Goal: Task Accomplishment & Management: Use online tool/utility

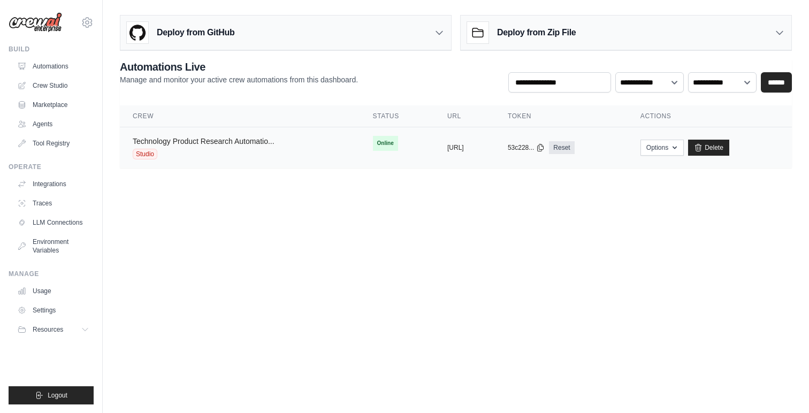
click at [231, 141] on link "Technology Product Research Automatio..." at bounding box center [204, 141] width 142 height 9
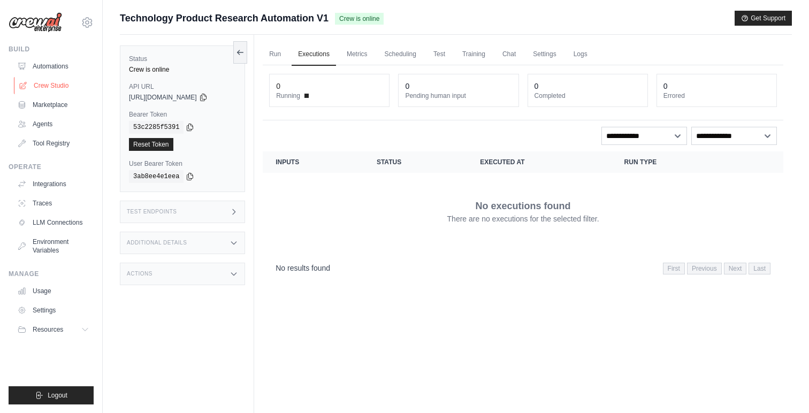
click at [56, 85] on link "Crew Studio" at bounding box center [54, 85] width 81 height 17
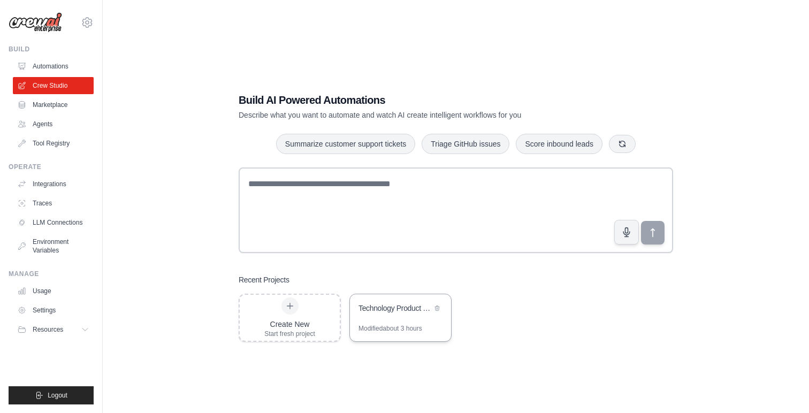
click at [391, 299] on div "Technology Product Research Automation" at bounding box center [400, 309] width 101 height 30
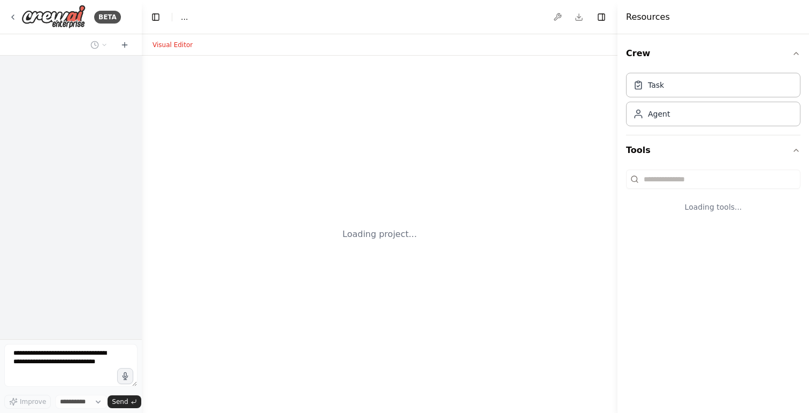
select select "****"
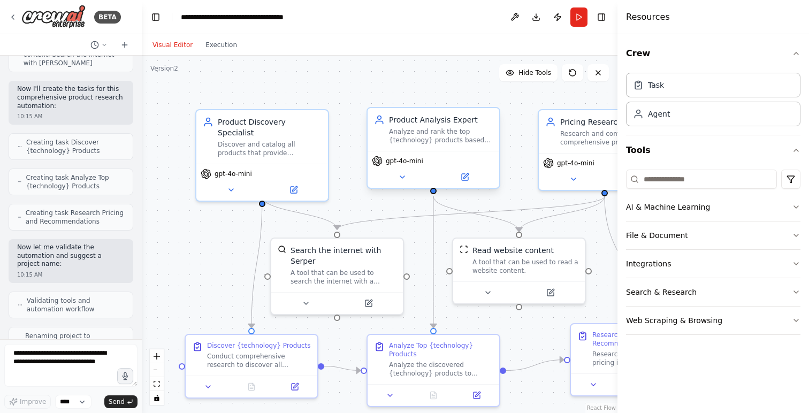
scroll to position [512, 0]
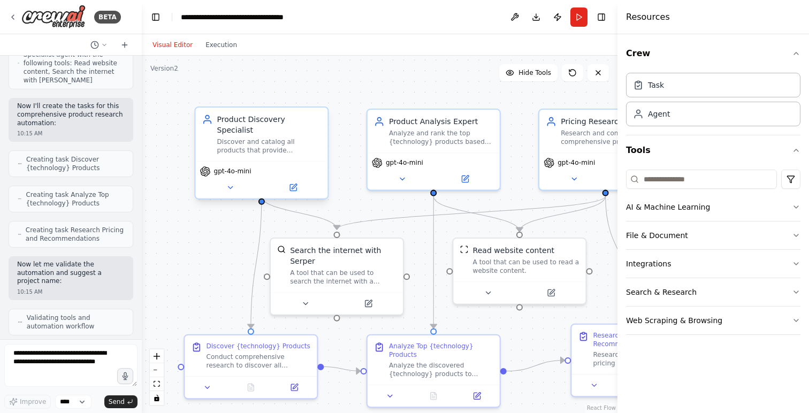
click at [256, 137] on div "Discover and catalog all products that provide {technology}, identifying the co…" at bounding box center [269, 145] width 104 height 17
click at [290, 349] on div "Discover {technology} Products Conduct comprehensive research to discover all a…" at bounding box center [258, 354] width 104 height 28
click at [325, 253] on div "Search the internet with Serper" at bounding box center [343, 253] width 106 height 21
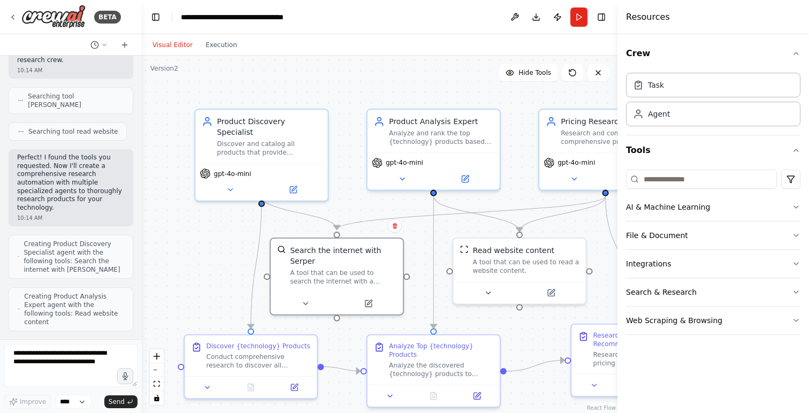
scroll to position [0, 0]
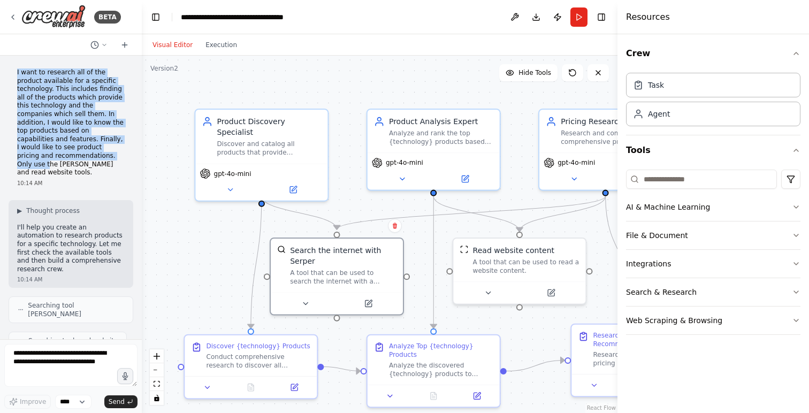
drag, startPoint x: 17, startPoint y: 72, endPoint x: 105, endPoint y: 154, distance: 121.1
click at [105, 154] on div "I want to research all of the product available for a specific technology. This…" at bounding box center [71, 127] width 125 height 127
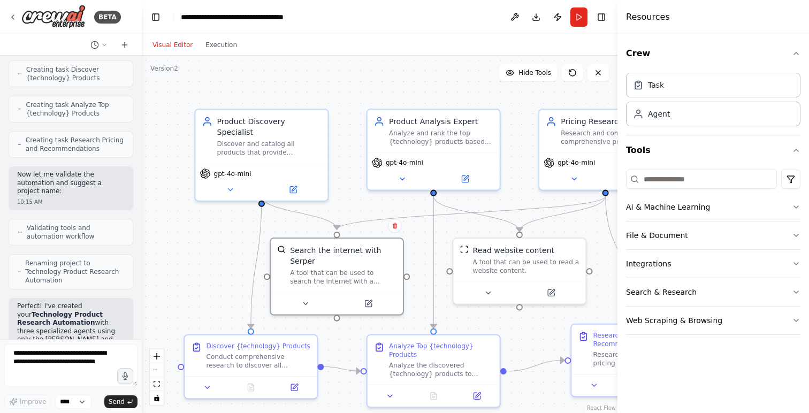
scroll to position [682, 0]
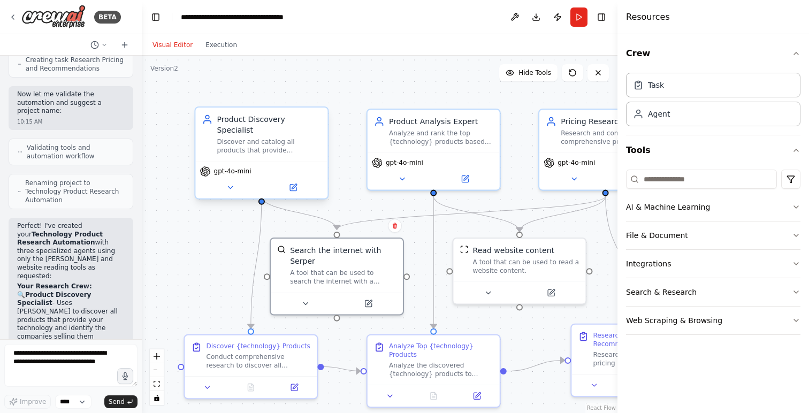
click at [290, 150] on div "Product Discovery Specialist Discover and catalog all products that provide {te…" at bounding box center [261, 134] width 132 height 53
click at [292, 181] on button at bounding box center [293, 187] width 60 height 13
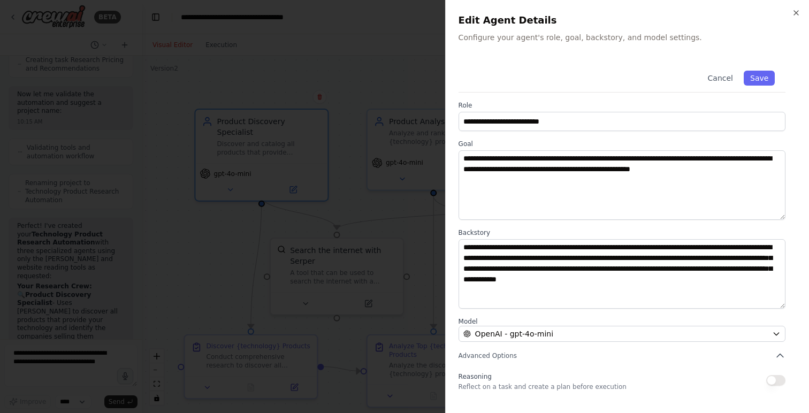
click at [365, 218] on div at bounding box center [404, 206] width 809 height 413
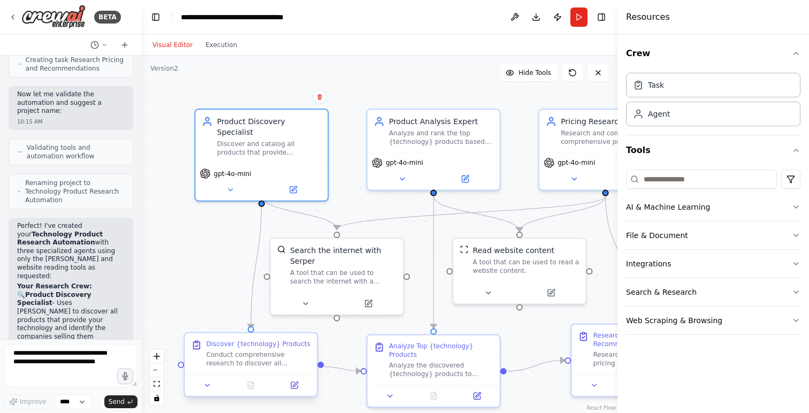
click at [237, 362] on div "Conduct comprehensive research to discover all available products that provide …" at bounding box center [258, 358] width 104 height 17
click at [291, 385] on icon at bounding box center [294, 385] width 6 height 6
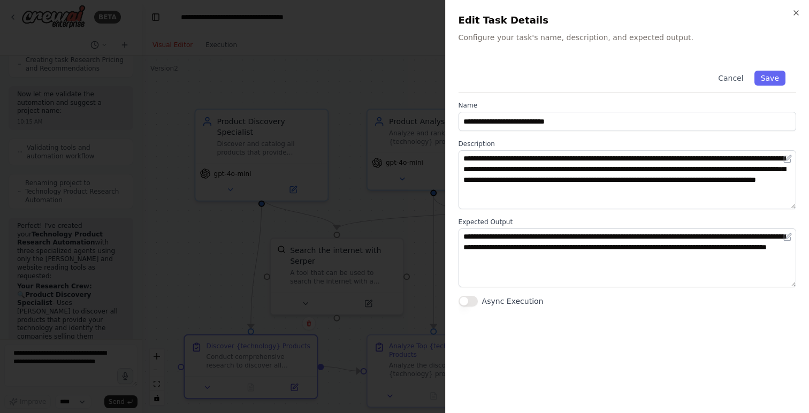
click at [234, 248] on div at bounding box center [404, 206] width 809 height 413
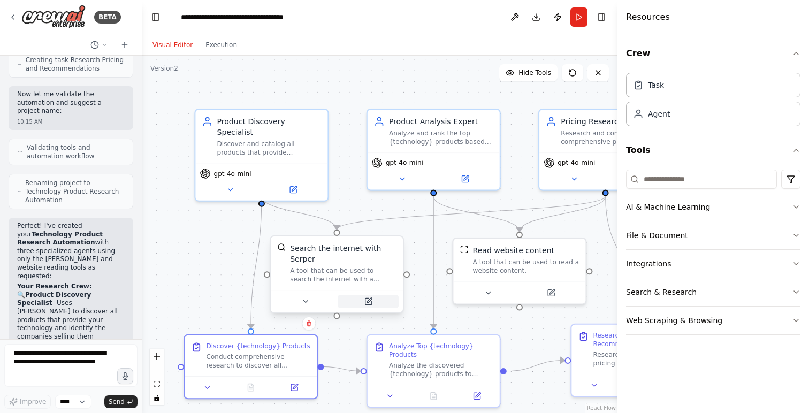
click at [368, 304] on icon at bounding box center [368, 301] width 6 height 6
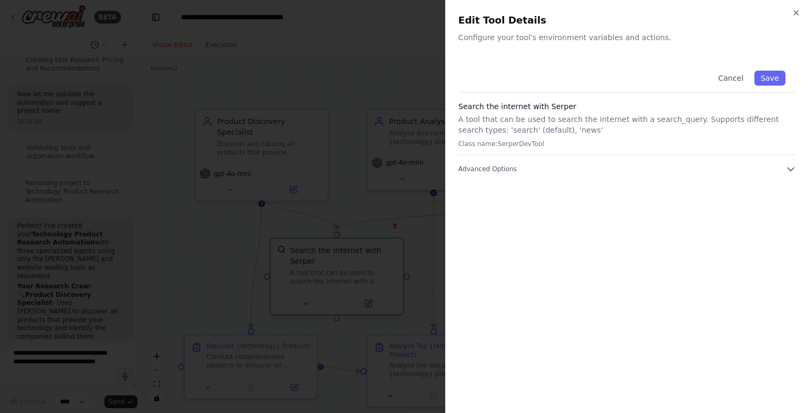
click at [218, 248] on div at bounding box center [404, 206] width 809 height 413
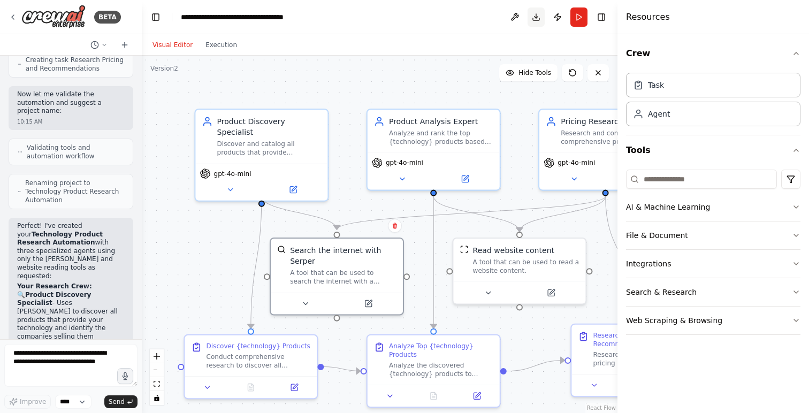
click at [531, 23] on button "Download" at bounding box center [535, 16] width 17 height 19
click at [78, 174] on div "Renaming project to Technology Product Research Automation" at bounding box center [71, 191] width 125 height 35
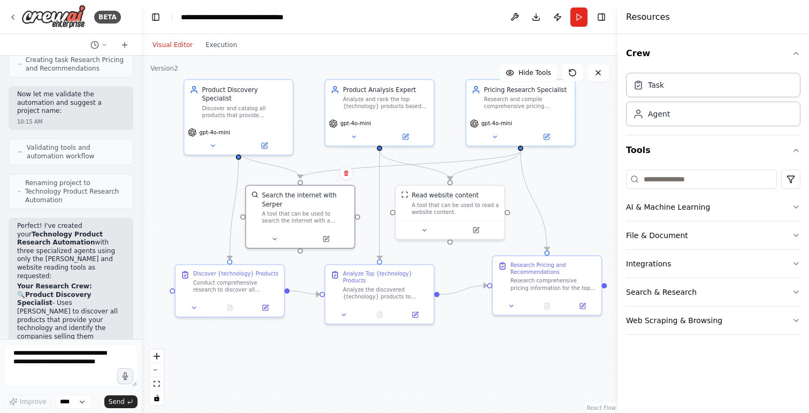
drag, startPoint x: 212, startPoint y: 263, endPoint x: 196, endPoint y: 197, distance: 68.3
click at [196, 197] on div ".deletable-edge-delete-btn { width: 20px; height: 20px; border: 0px solid #ffff…" at bounding box center [380, 234] width 476 height 357
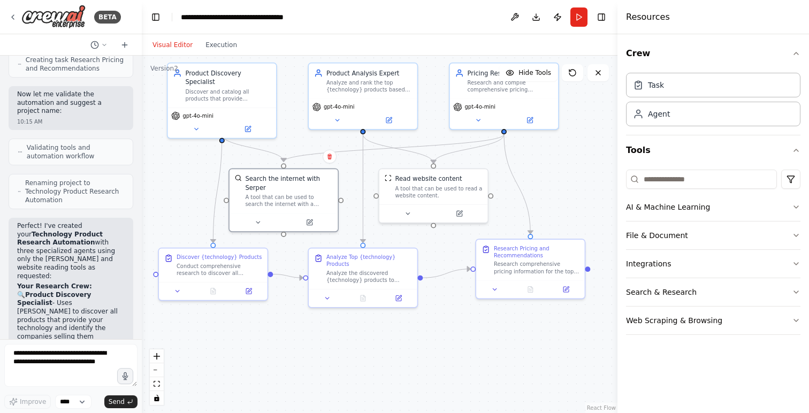
drag, startPoint x: 525, startPoint y: 348, endPoint x: 509, endPoint y: 332, distance: 23.5
click at [509, 332] on div ".deletable-edge-delete-btn { width: 20px; height: 20px; border: 0px solid #ffff…" at bounding box center [380, 234] width 476 height 357
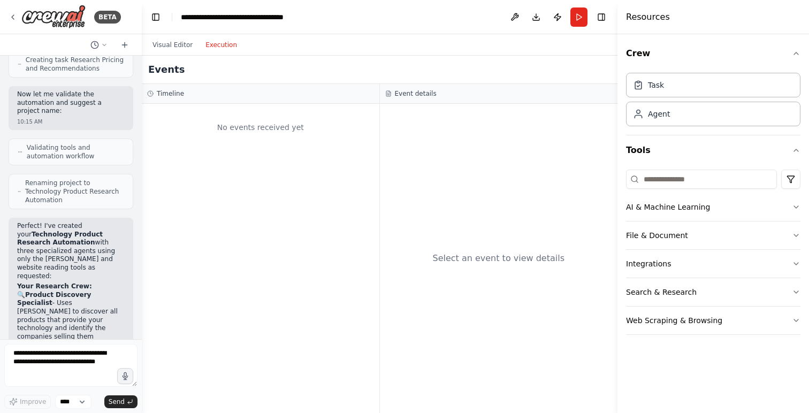
click at [226, 46] on button "Execution" at bounding box center [221, 45] width 44 height 13
click at [163, 44] on button "Visual Editor" at bounding box center [172, 45] width 53 height 13
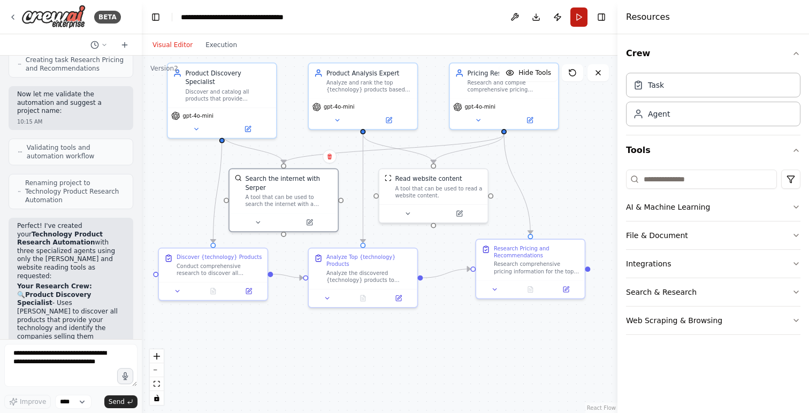
click at [582, 21] on button "Run" at bounding box center [578, 16] width 17 height 19
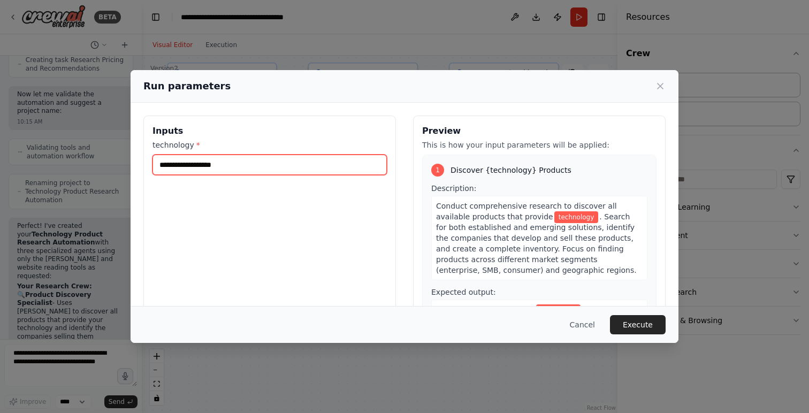
click at [292, 171] on input "technology *" at bounding box center [269, 165] width 234 height 20
type input "**********"
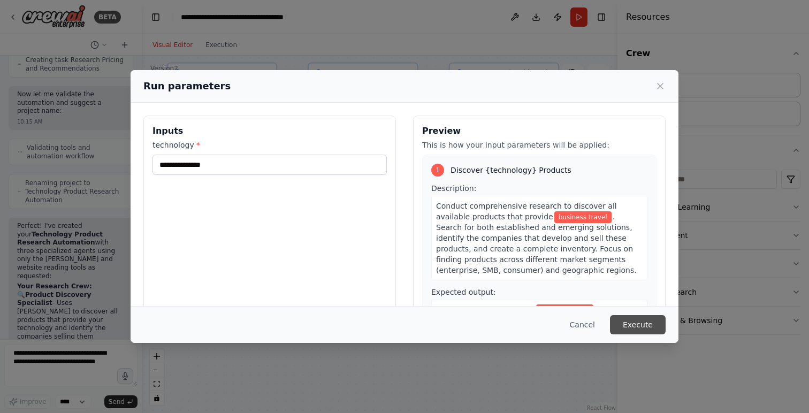
click at [648, 323] on button "Execute" at bounding box center [638, 324] width 56 height 19
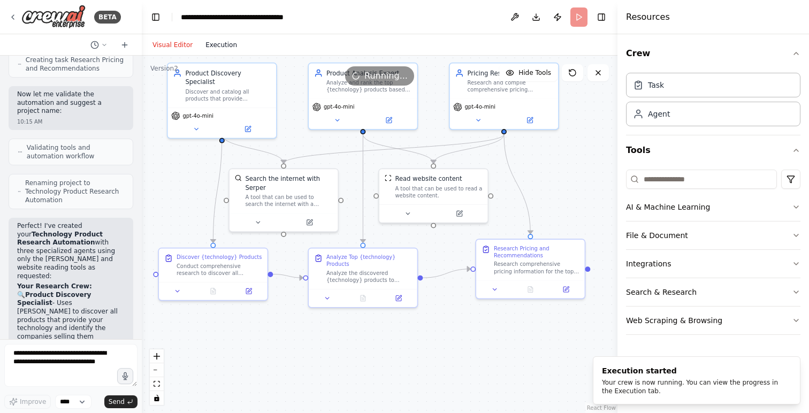
click at [221, 48] on button "Execution" at bounding box center [221, 45] width 44 height 13
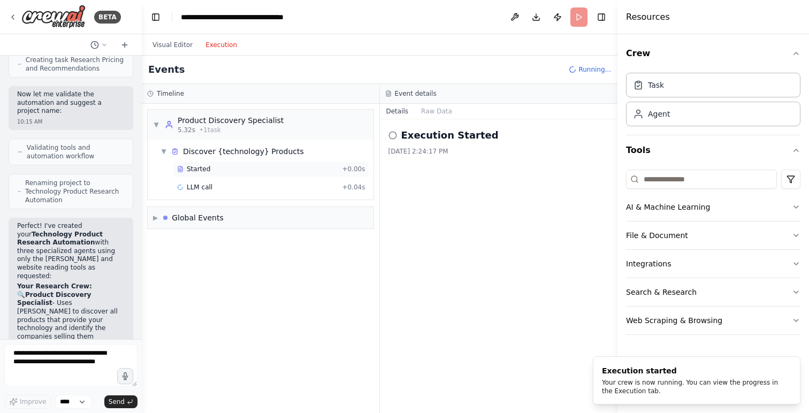
click at [200, 173] on span "Started" at bounding box center [199, 169] width 24 height 9
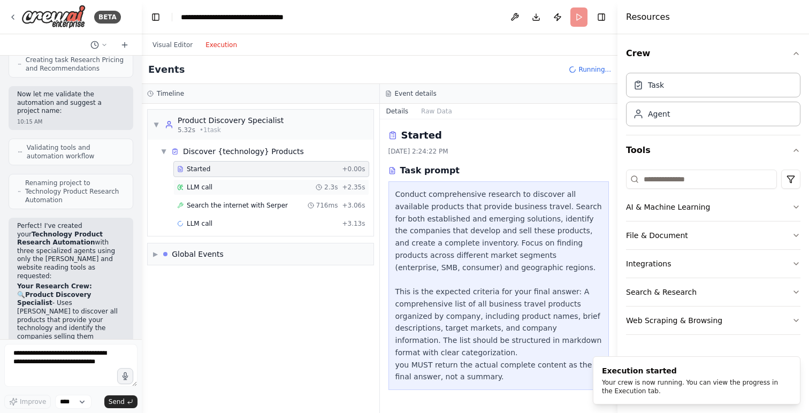
click at [243, 186] on div "LLM call 2.3s + 2.35s" at bounding box center [271, 187] width 188 height 9
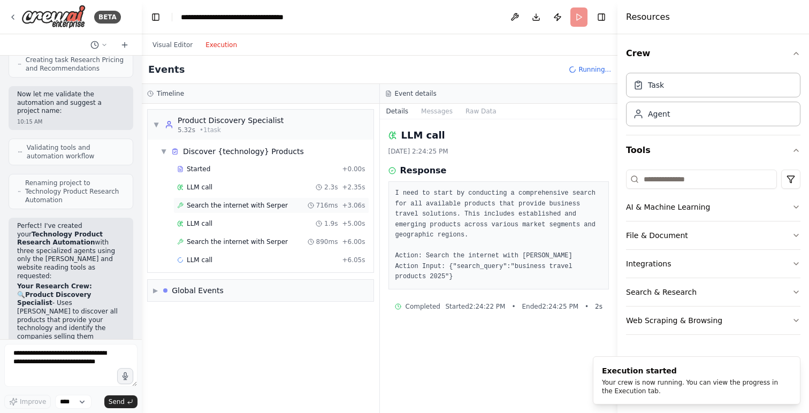
click at [223, 207] on span "Search the internet with Serper" at bounding box center [237, 205] width 101 height 9
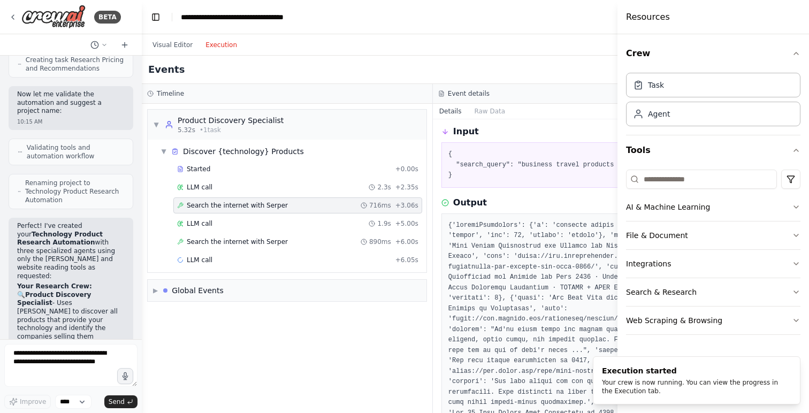
scroll to position [47, 0]
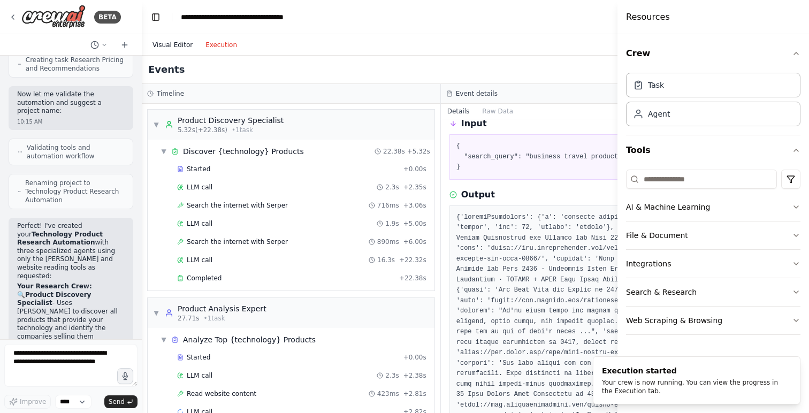
click at [165, 45] on button "Visual Editor" at bounding box center [172, 45] width 53 height 13
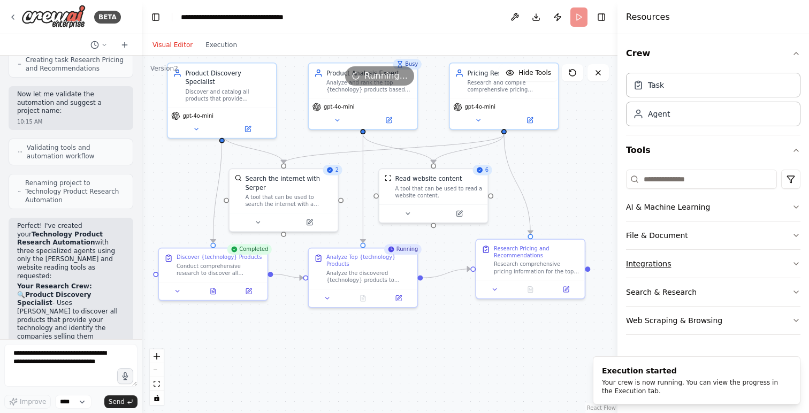
click at [666, 264] on button "Integrations" at bounding box center [713, 264] width 174 height 28
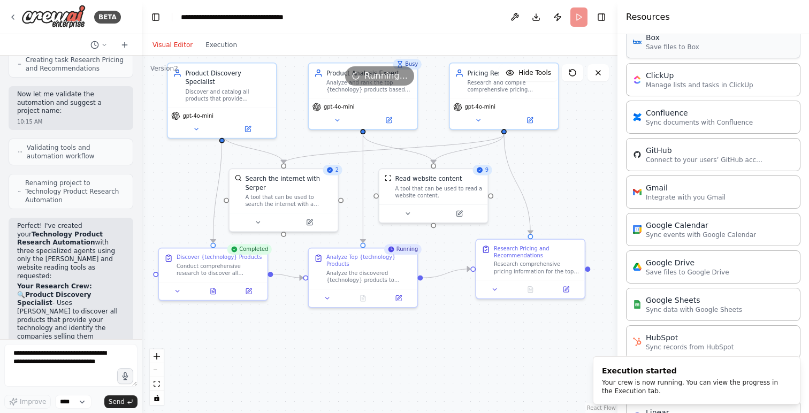
scroll to position [0, 0]
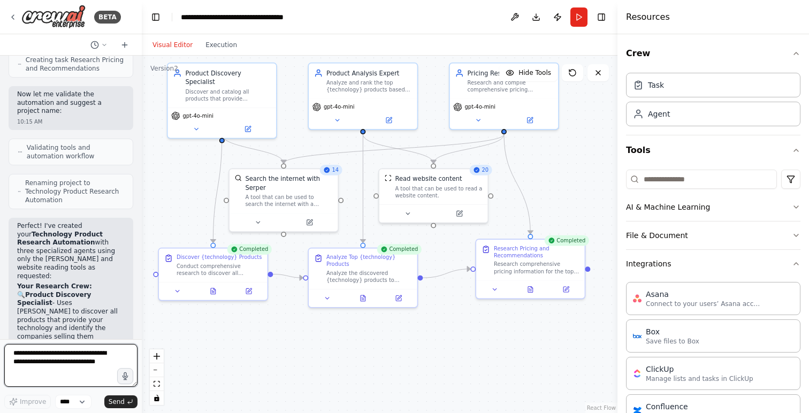
click at [13, 373] on textarea at bounding box center [70, 365] width 133 height 43
type textarea "*"
type textarea "**********"
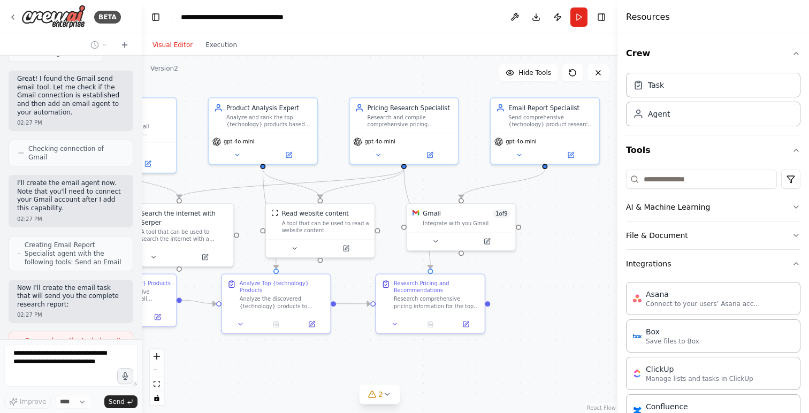
scroll to position [1532, 0]
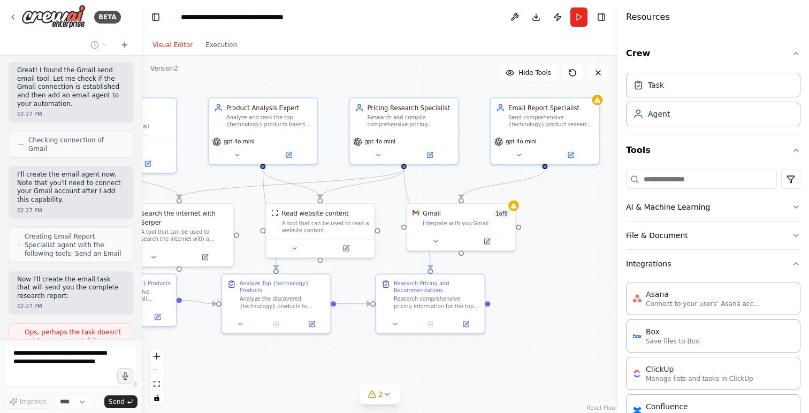
drag, startPoint x: 391, startPoint y: 339, endPoint x: 291, endPoint y: 374, distance: 105.9
click at [291, 374] on div ".deletable-edge-delete-btn { width: 20px; height: 20px; border: 0px solid #ffff…" at bounding box center [380, 234] width 476 height 357
click at [54, 328] on span "Ops, perhaps the task doesn't exist anymore or I did something wrong." at bounding box center [75, 341] width 100 height 26
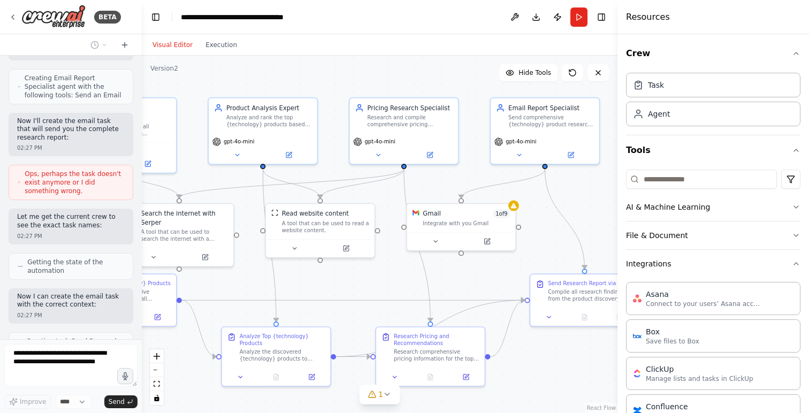
scroll to position [1690, 0]
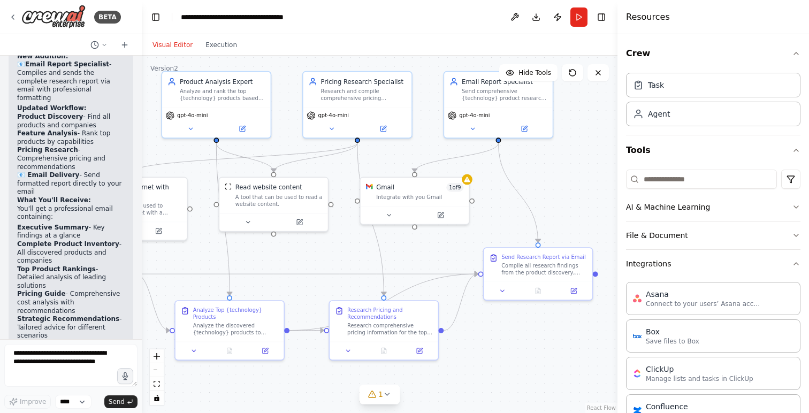
drag, startPoint x: 538, startPoint y: 370, endPoint x: 491, endPoint y: 343, distance: 53.4
click at [491, 343] on div ".deletable-edge-delete-btn { width: 20px; height: 20px; border: 0px solid #ffff…" at bounding box center [380, 234] width 476 height 357
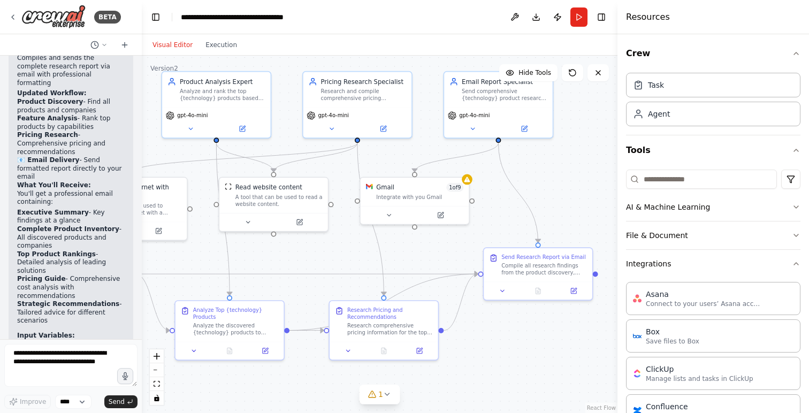
scroll to position [2147, 0]
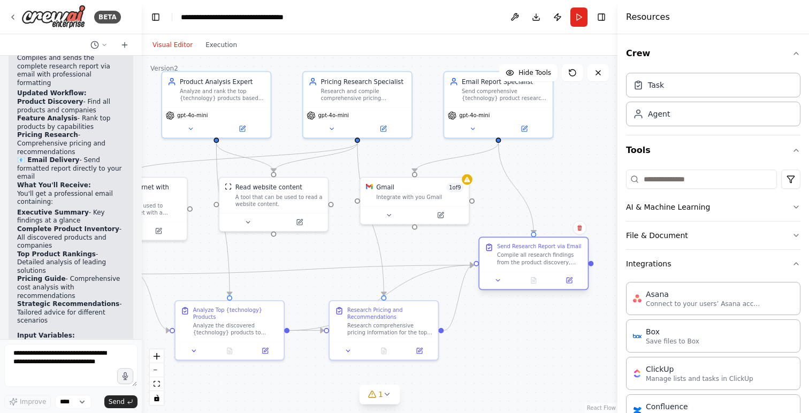
drag, startPoint x: 541, startPoint y: 269, endPoint x: 539, endPoint y: 258, distance: 10.8
click at [539, 258] on div "Compile all research findings from the product discovery, analysis, and pricing…" at bounding box center [540, 259] width 86 height 14
click at [417, 276] on icon "Edge from 7aa5d854-e2ab-4f4d-bdf1-fa0205296094 to 8b0a9bfe-4c2c-49d2-836a-f37f1…" at bounding box center [381, 297] width 184 height 65
click at [380, 296] on icon at bounding box center [381, 297] width 7 height 7
